Goal: Use online tool/utility

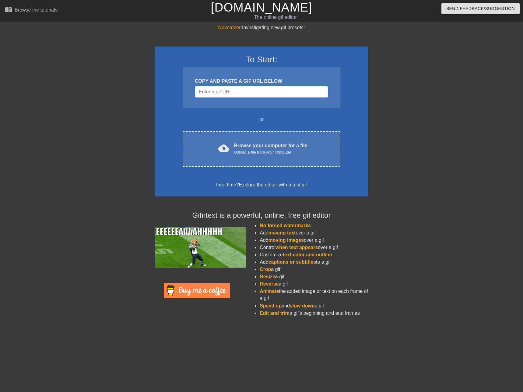
click at [230, 96] on input "Username" at bounding box center [261, 92] width 133 height 12
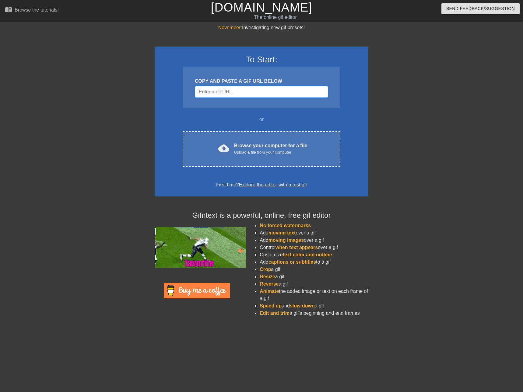
click at [245, 93] on input "Username" at bounding box center [261, 92] width 133 height 12
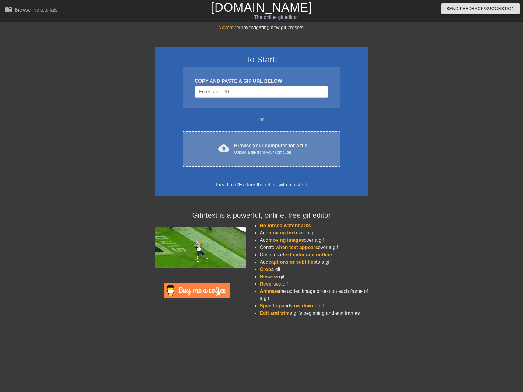
click at [241, 147] on div "Browse your computer for a file Upload a file from your computer" at bounding box center [270, 148] width 73 height 13
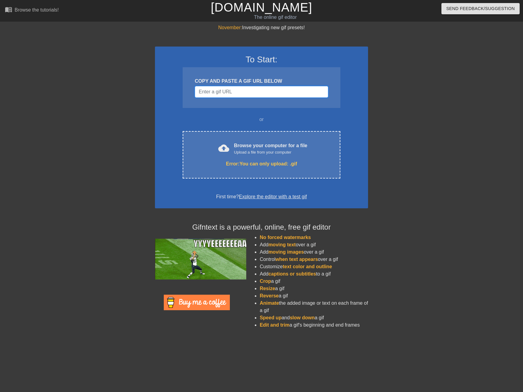
click at [214, 93] on input "Username" at bounding box center [261, 92] width 133 height 12
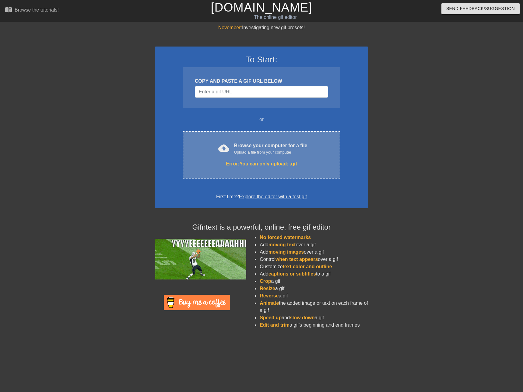
click at [248, 152] on div "Upload a file from your computer" at bounding box center [270, 152] width 73 height 6
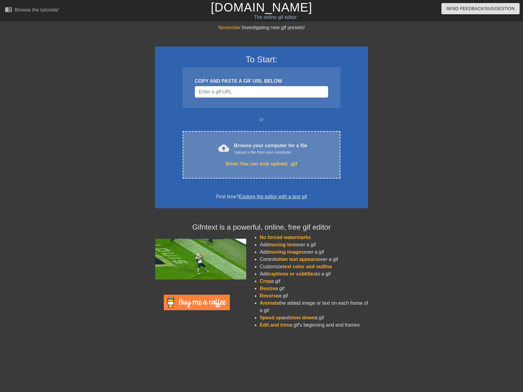
click at [273, 159] on div "cloud_upload Browse your computer for a file Upload a file from your computer E…" at bounding box center [261, 154] width 158 height 47
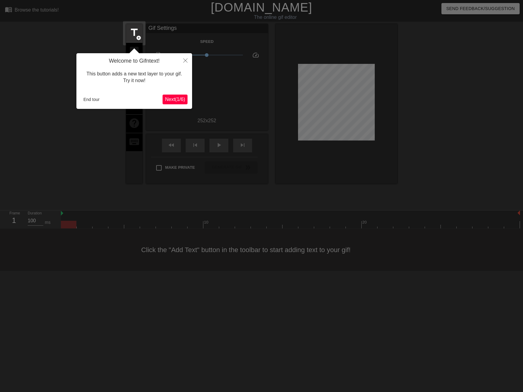
click at [177, 99] on span "Next ( 1 / 6 )" at bounding box center [175, 99] width 20 height 5
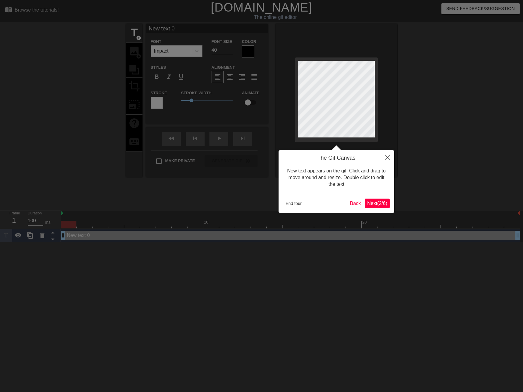
click at [382, 204] on span "Next ( 2 / 6 )" at bounding box center [377, 203] width 20 height 5
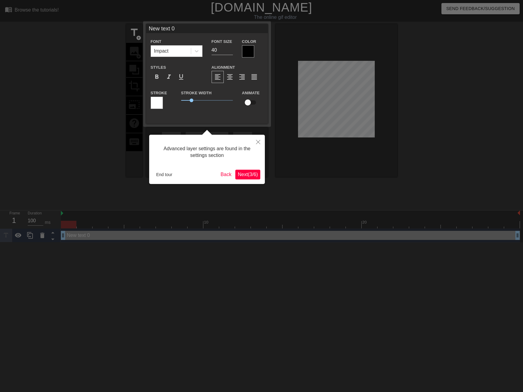
click at [248, 176] on span "Next ( 3 / 6 )" at bounding box center [248, 174] width 20 height 5
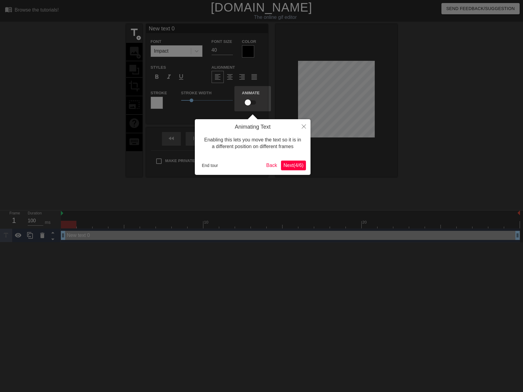
click at [296, 165] on span "Next ( 4 / 6 )" at bounding box center [293, 165] width 20 height 5
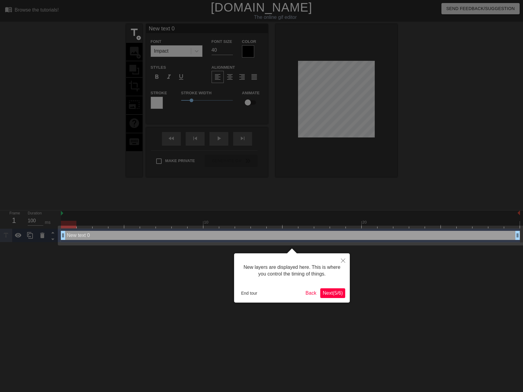
click at [336, 293] on span "Next ( 5 / 6 )" at bounding box center [332, 292] width 20 height 5
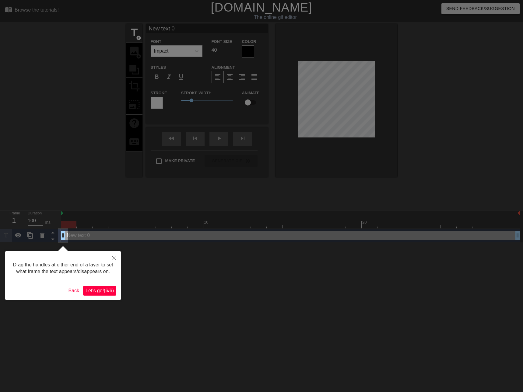
click at [99, 289] on span "Let's go! ( 6 / 6 )" at bounding box center [99, 290] width 28 height 5
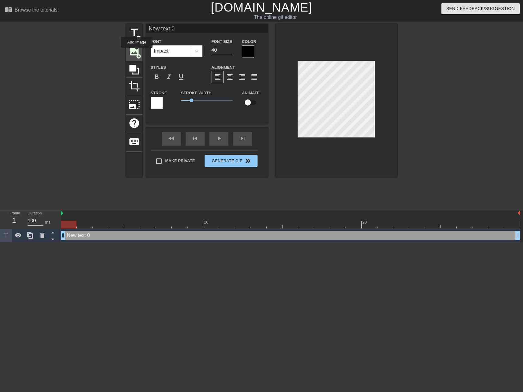
click at [137, 52] on span "image" at bounding box center [134, 51] width 12 height 12
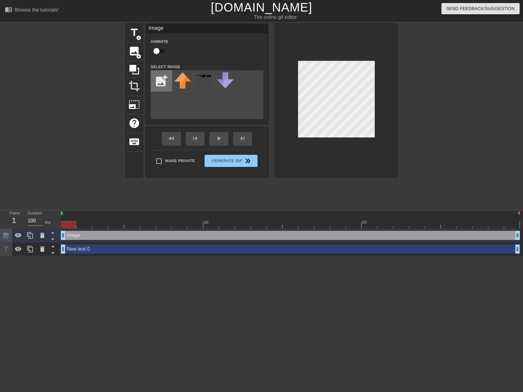
click at [162, 86] on input "file" at bounding box center [161, 81] width 21 height 21
type input "C:\fakepath\6266da24f1cf78c68fb0c215_Radix-Icon-Transparent-400x400.png"
click at [201, 82] on img at bounding box center [203, 80] width 17 height 16
drag, startPoint x: 285, startPoint y: 107, endPoint x: 203, endPoint y: 78, distance: 87.0
click at [204, 78] on img at bounding box center [203, 80] width 17 height 16
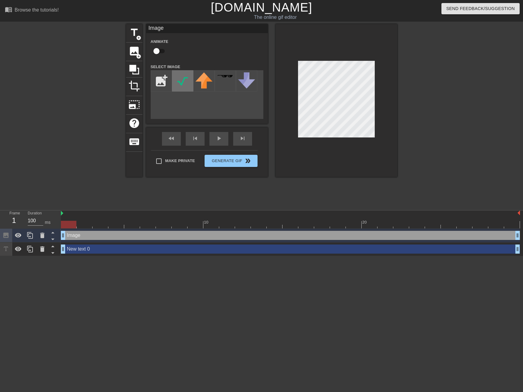
click at [184, 80] on img at bounding box center [182, 80] width 17 height 17
click at [228, 79] on div at bounding box center [224, 80] width 21 height 21
drag, startPoint x: 375, startPoint y: 113, endPoint x: 249, endPoint y: 79, distance: 131.3
click at [249, 79] on img at bounding box center [246, 80] width 17 height 16
drag, startPoint x: 249, startPoint y: 79, endPoint x: 237, endPoint y: 103, distance: 26.1
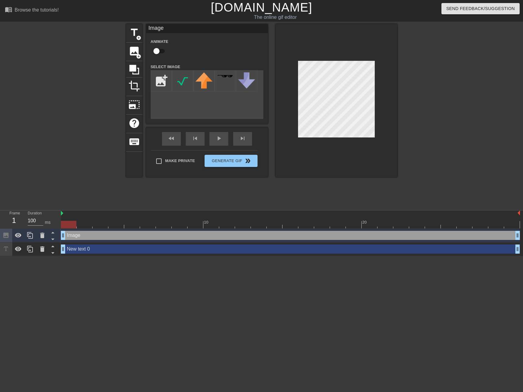
click at [237, 103] on div "add_photo_alternate" at bounding box center [207, 94] width 113 height 49
click at [140, 39] on span "add_circle" at bounding box center [138, 37] width 5 height 5
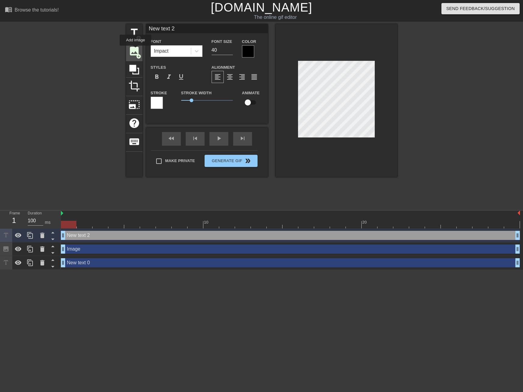
click at [135, 50] on span "image" at bounding box center [134, 51] width 12 height 12
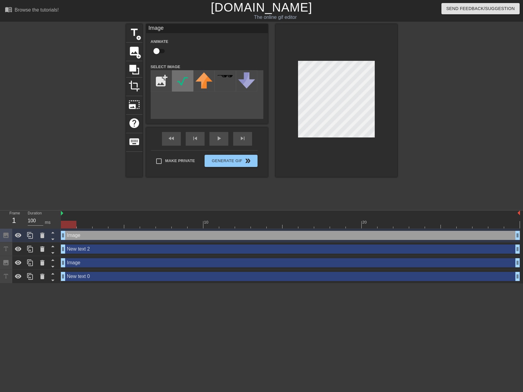
click at [182, 82] on img at bounding box center [182, 80] width 17 height 17
click at [138, 33] on span "title" at bounding box center [134, 33] width 12 height 12
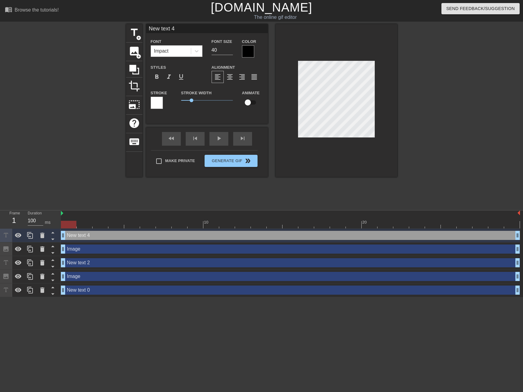
click at [168, 50] on div "Impact" at bounding box center [161, 50] width 15 height 7
click at [91, 235] on div "New text 4 drag_handle drag_handle" at bounding box center [290, 235] width 459 height 9
click at [42, 233] on icon at bounding box center [42, 235] width 7 height 7
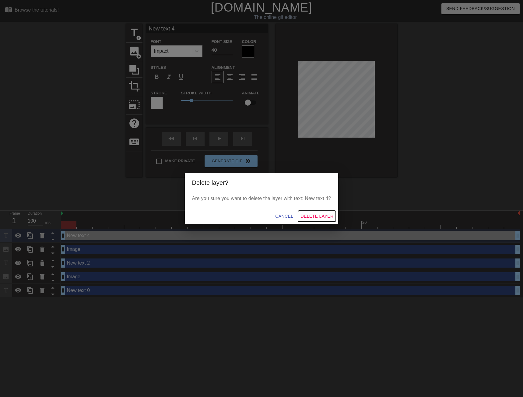
click at [317, 214] on span "Delete Layer" at bounding box center [316, 216] width 33 height 8
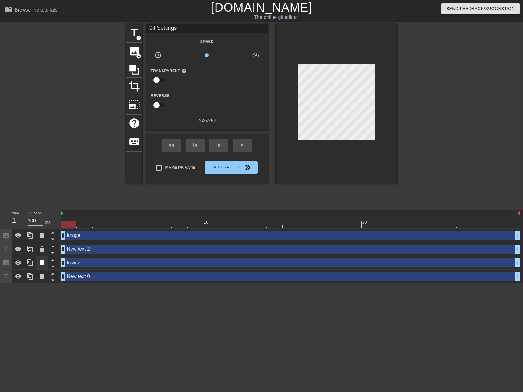
click at [43, 263] on icon at bounding box center [42, 262] width 4 height 5
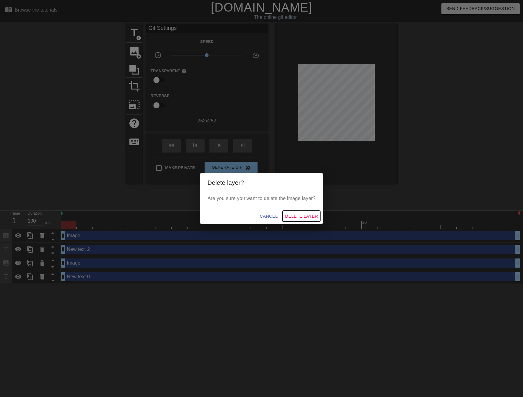
click at [312, 217] on span "Delete Layer" at bounding box center [301, 216] width 33 height 8
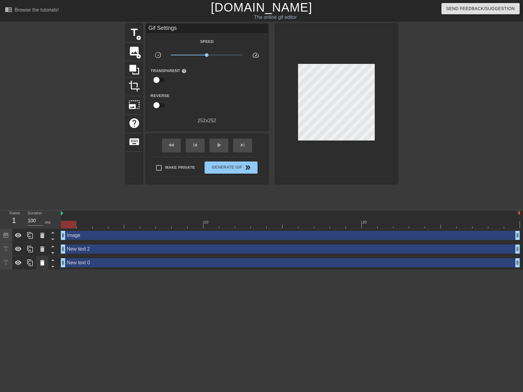
click at [43, 263] on icon at bounding box center [42, 262] width 4 height 5
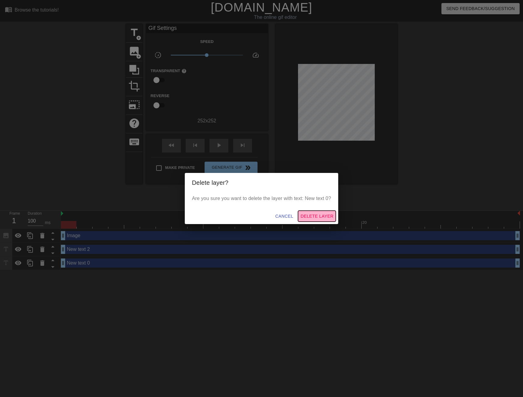
click at [325, 218] on span "Delete Layer" at bounding box center [316, 216] width 33 height 8
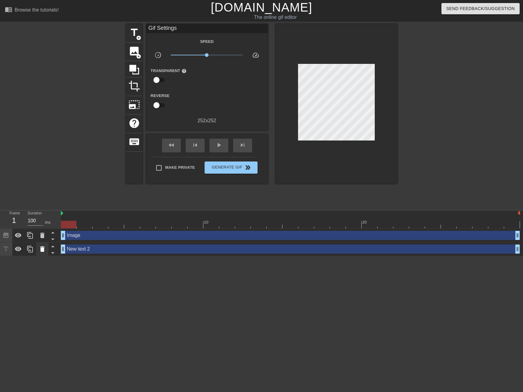
click at [40, 250] on icon at bounding box center [42, 248] width 7 height 7
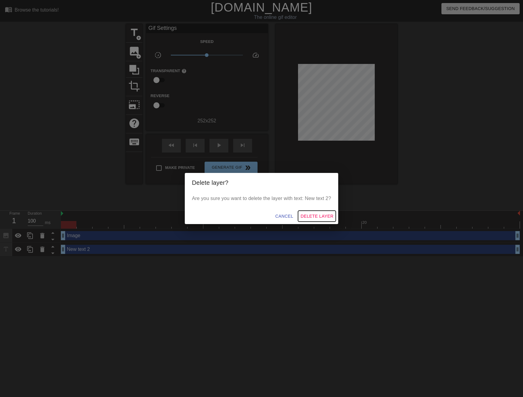
click at [314, 218] on span "Delete Layer" at bounding box center [316, 216] width 33 height 8
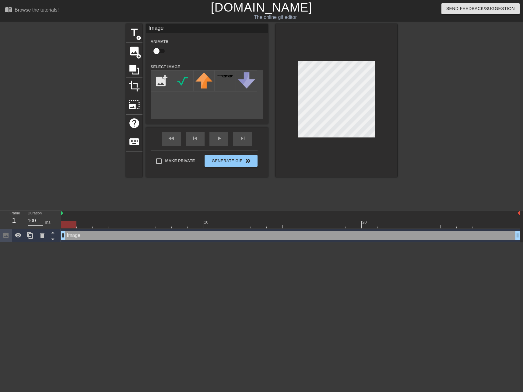
click at [63, 214] on div at bounding box center [290, 213] width 459 height 6
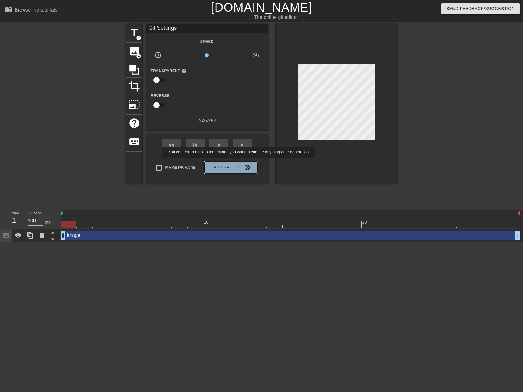
click at [239, 162] on button "Generate Gif double_arrow" at bounding box center [230, 168] width 53 height 12
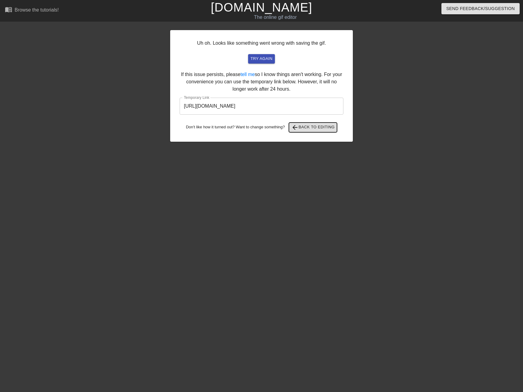
click at [306, 127] on span "arrow_back Back to Editing" at bounding box center [312, 127] width 43 height 7
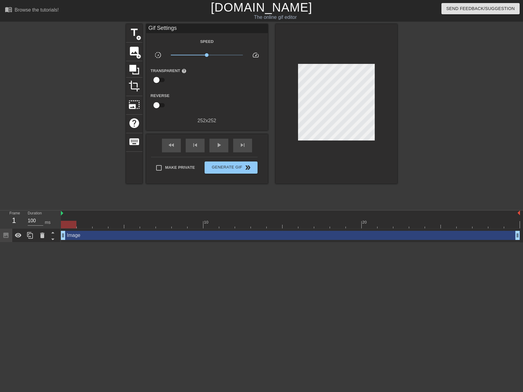
drag, startPoint x: 511, startPoint y: 225, endPoint x: 57, endPoint y: 200, distance: 454.8
click at [57, 200] on div "menu_book Browse the tutorials! [DOMAIN_NAME] The online gif editor Send Feedba…" at bounding box center [261, 121] width 523 height 242
click at [135, 54] on span "image" at bounding box center [134, 51] width 12 height 12
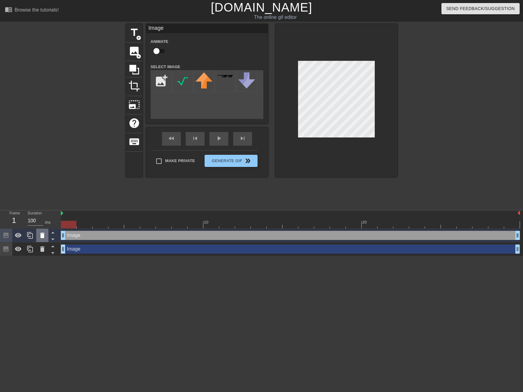
click at [43, 237] on icon at bounding box center [42, 235] width 4 height 5
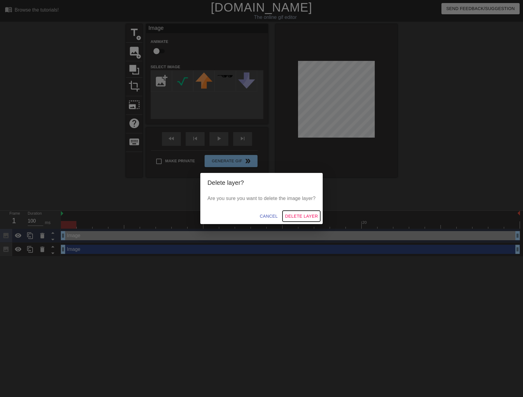
click at [310, 215] on span "Delete Layer" at bounding box center [301, 216] width 33 height 8
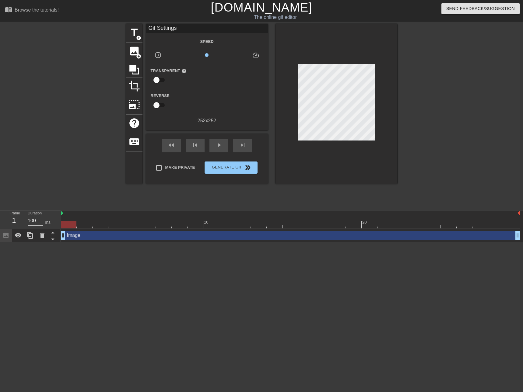
drag, startPoint x: 63, startPoint y: 235, endPoint x: 54, endPoint y: 210, distance: 25.8
click at [54, 210] on div "Frame 1 Duration 100 ms 10 20 Image drag_handle drag_handle" at bounding box center [261, 226] width 523 height 32
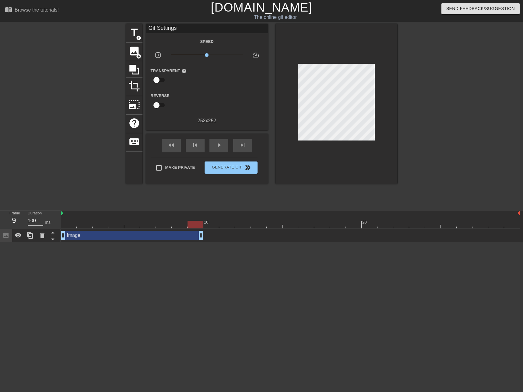
drag, startPoint x: 516, startPoint y: 236, endPoint x: 199, endPoint y: 183, distance: 321.9
click at [199, 183] on div "menu_book Browse the tutorials! [DOMAIN_NAME] The online gif editor Send Feedba…" at bounding box center [261, 121] width 523 height 242
click at [222, 145] on span "play_arrow" at bounding box center [218, 144] width 7 height 7
click at [217, 145] on span "pause" at bounding box center [218, 144] width 7 height 7
drag, startPoint x: 449, startPoint y: 225, endPoint x: 416, endPoint y: 198, distance: 42.5
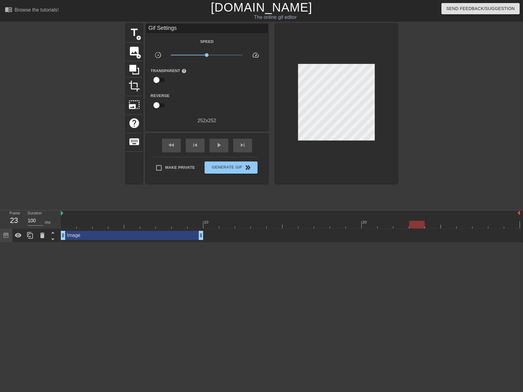
click at [416, 198] on div "menu_book Browse the tutorials! [DOMAIN_NAME] The online gif editor Send Feedba…" at bounding box center [261, 121] width 523 height 242
click at [178, 236] on div "Image drag_handle drag_handle" at bounding box center [132, 235] width 142 height 9
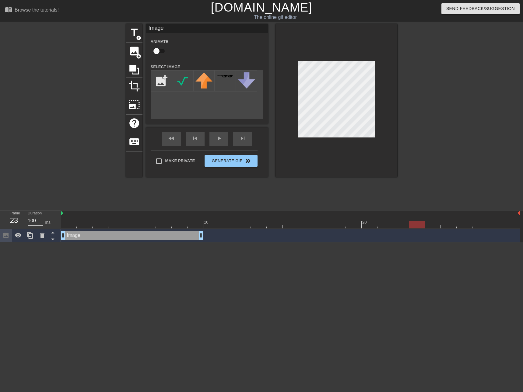
click at [443, 237] on div "Image drag_handle drag_handle" at bounding box center [290, 235] width 459 height 9
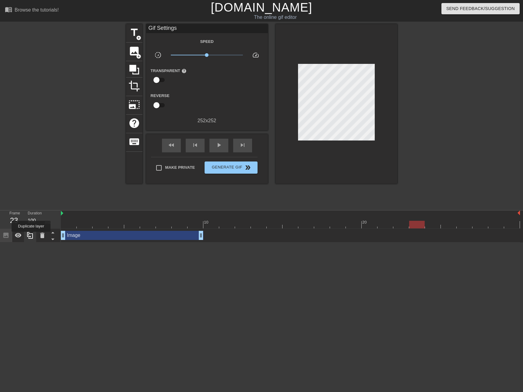
click at [31, 236] on icon at bounding box center [29, 235] width 7 height 7
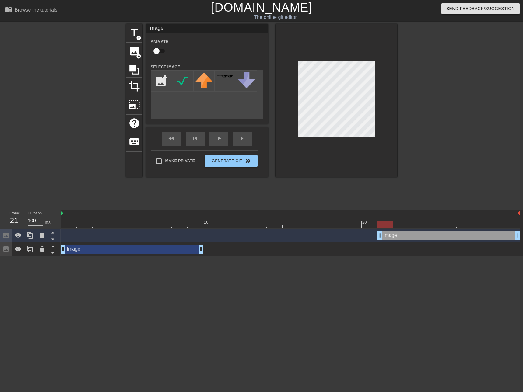
drag, startPoint x: 118, startPoint y: 235, endPoint x: 436, endPoint y: 256, distance: 318.8
click at [436, 256] on html "menu_book Browse the tutorials! [DOMAIN_NAME] The online gif editor Send Feedba…" at bounding box center [261, 128] width 523 height 256
drag, startPoint x: 379, startPoint y: 232, endPoint x: 364, endPoint y: 231, distance: 14.7
click at [364, 231] on div "Image drag_handle drag_handle" at bounding box center [290, 236] width 459 height 14
click at [227, 160] on div "Make Private Generate Gif double_arrow" at bounding box center [204, 162] width 106 height 24
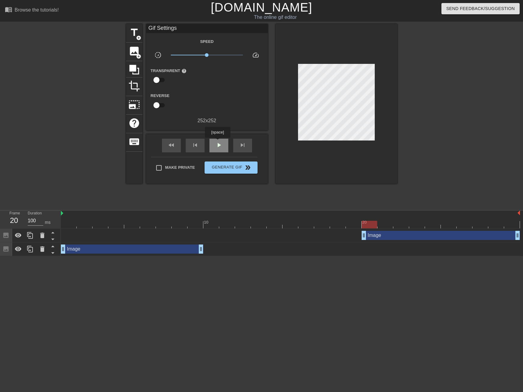
click at [217, 142] on span "play_arrow" at bounding box center [218, 144] width 7 height 7
click at [215, 143] on span "pause" at bounding box center [218, 144] width 7 height 7
click at [235, 167] on span "Generate Gif double_arrow" at bounding box center [231, 167] width 48 height 7
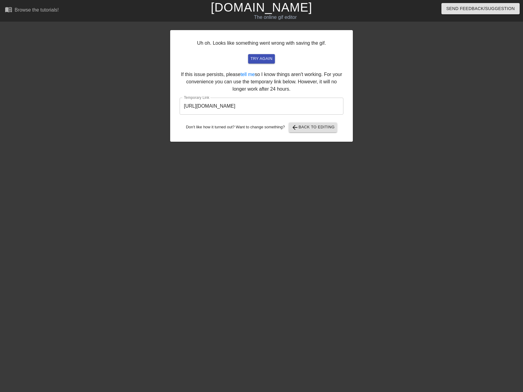
click at [262, 103] on input "[URL][DOMAIN_NAME]" at bounding box center [261, 106] width 164 height 17
click at [266, 60] on span "try again" at bounding box center [261, 58] width 22 height 7
click at [315, 130] on span "arrow_back Back to Editing" at bounding box center [312, 127] width 43 height 7
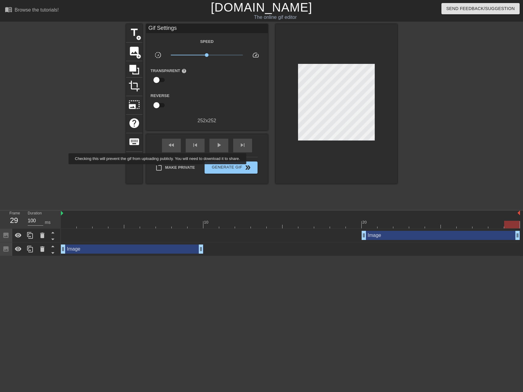
click at [158, 168] on input "Make Private" at bounding box center [158, 168] width 13 height 13
checkbox input "true"
click at [222, 165] on span "Generate Gif double_arrow" at bounding box center [231, 167] width 48 height 7
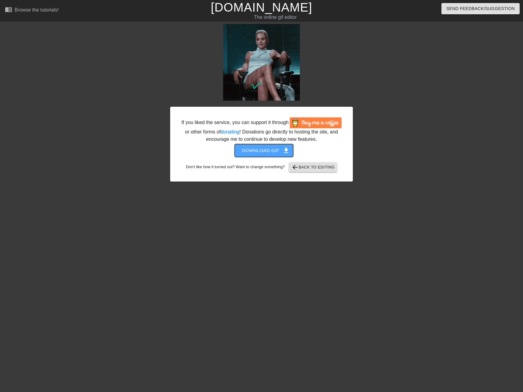
click at [271, 149] on span "Download gif get_app" at bounding box center [264, 151] width 44 height 8
click at [317, 167] on span "arrow_back Back to Editing" at bounding box center [312, 167] width 43 height 7
